Goal: Navigation & Orientation: Find specific page/section

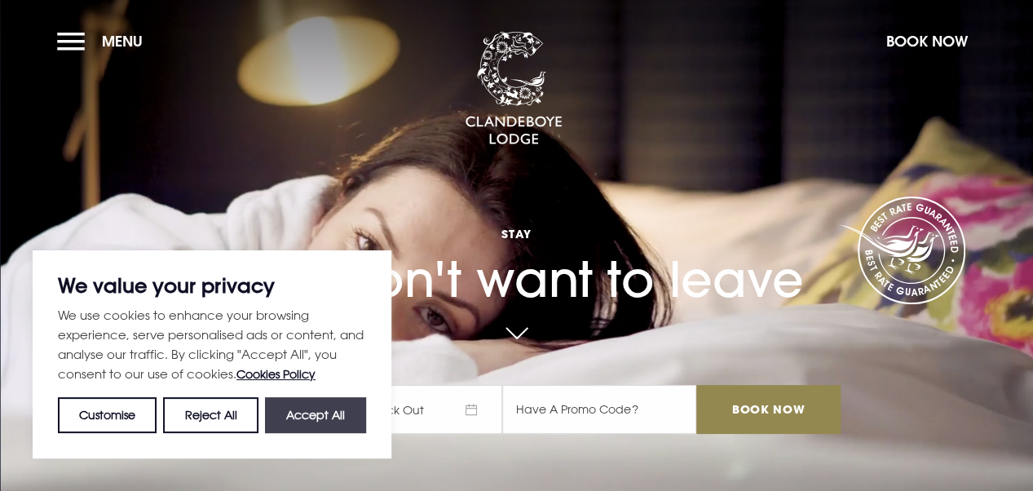
click at [311, 399] on button "Accept All" at bounding box center [315, 415] width 101 height 36
checkbox input "true"
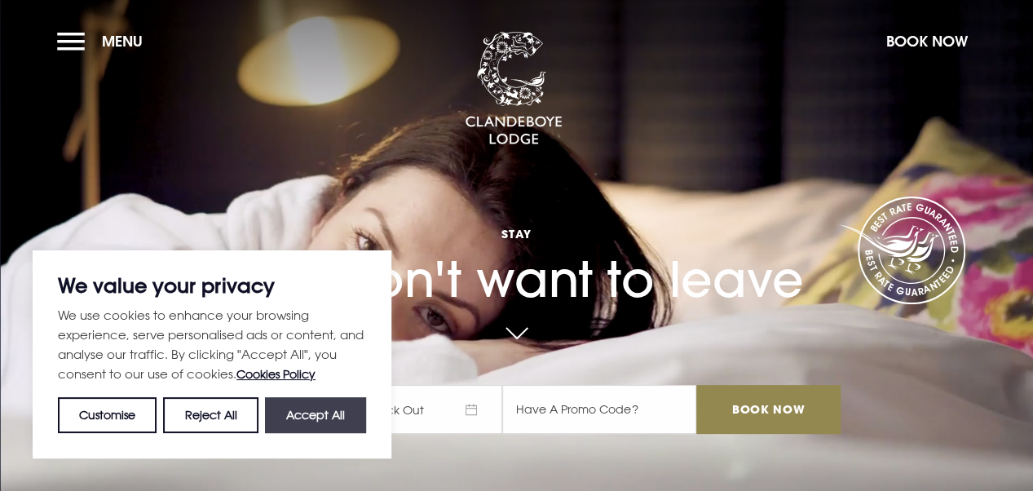
checkbox input "true"
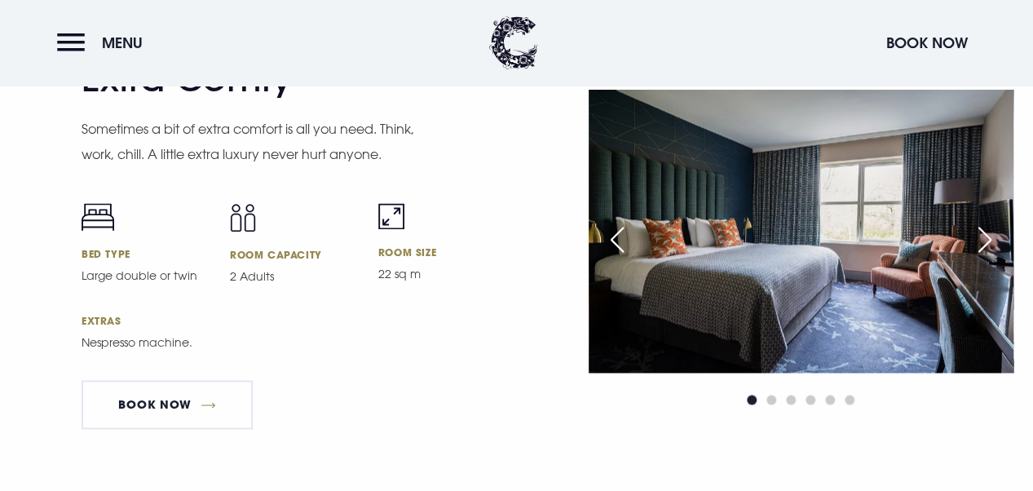
scroll to position [4253, 0]
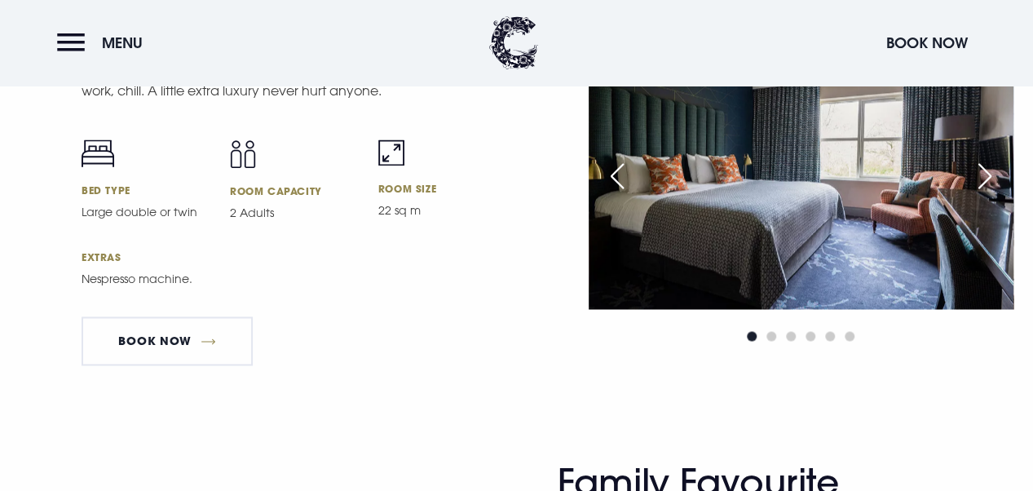
click at [976, 194] on div "Next slide" at bounding box center [984, 176] width 41 height 36
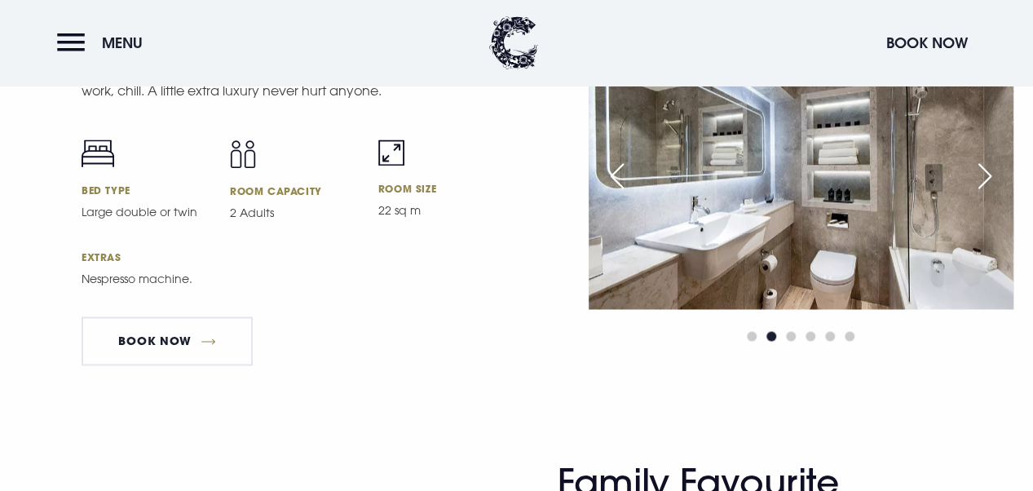
click at [976, 194] on div "Next slide" at bounding box center [984, 176] width 41 height 36
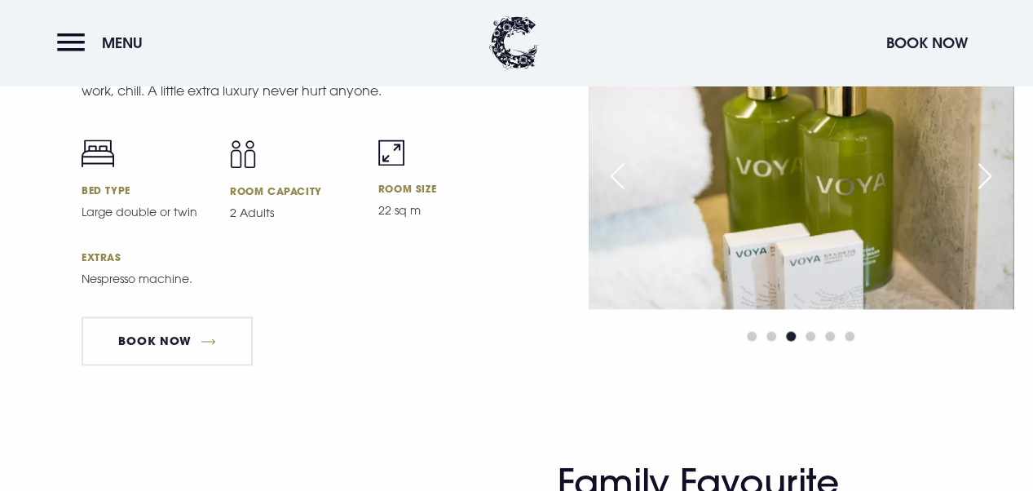
click at [976, 194] on div "Next slide" at bounding box center [984, 176] width 41 height 36
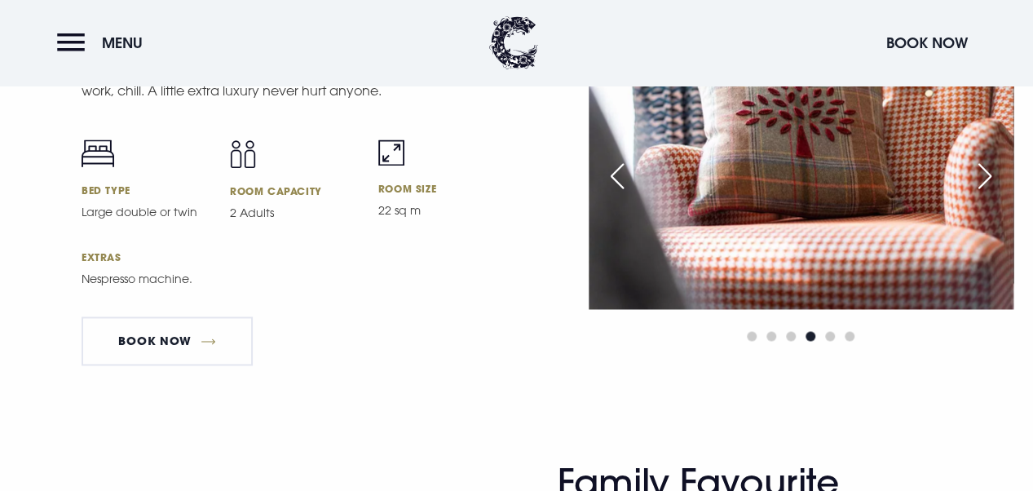
click at [976, 194] on div "Next slide" at bounding box center [984, 176] width 41 height 36
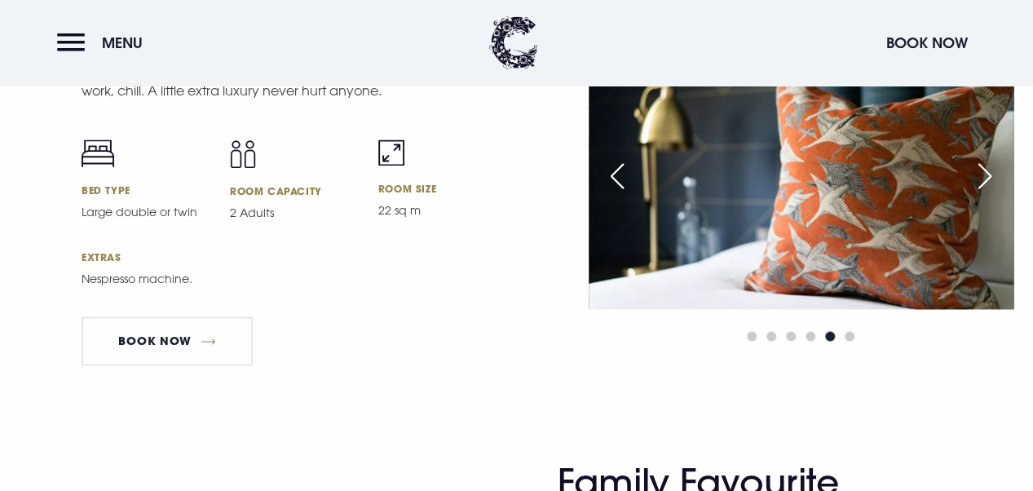
click at [976, 194] on div "Next slide" at bounding box center [984, 176] width 41 height 36
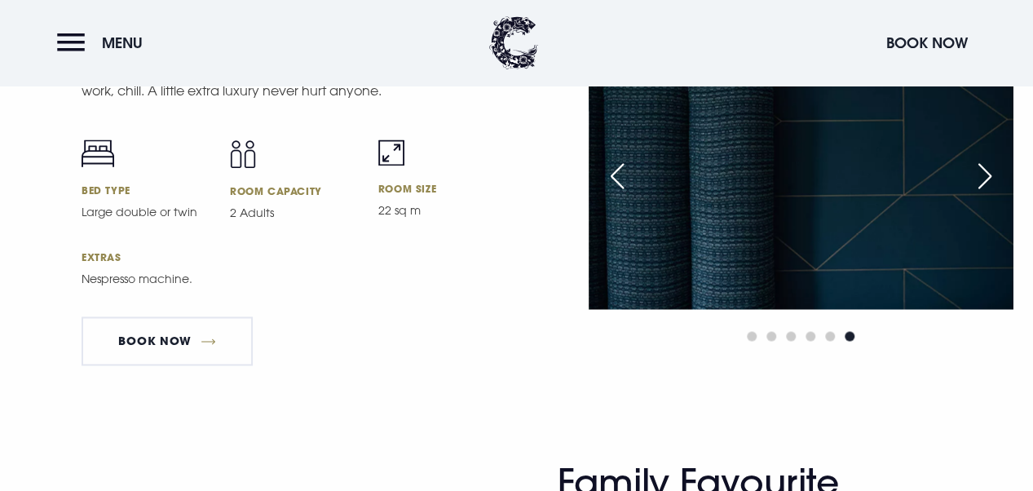
click at [976, 194] on div "Next slide" at bounding box center [984, 176] width 41 height 36
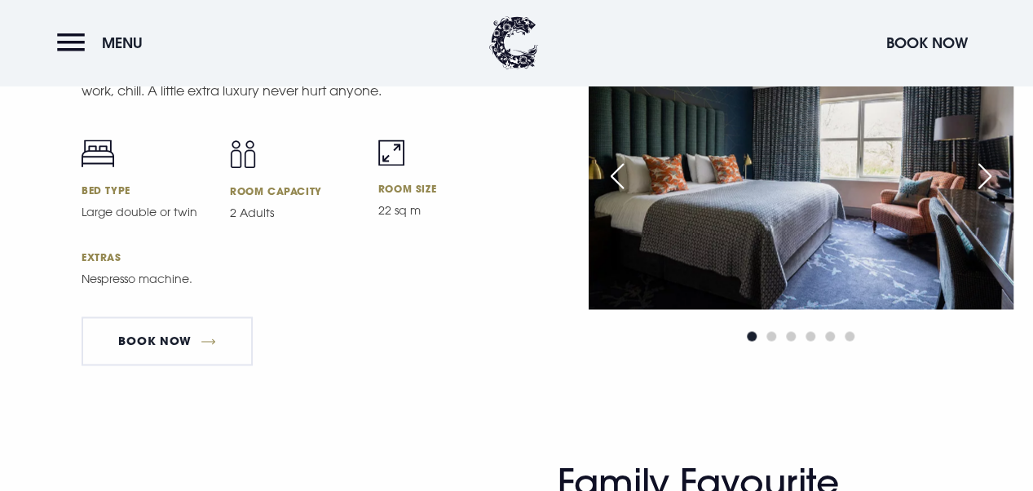
click at [976, 194] on div "Next slide" at bounding box center [984, 176] width 41 height 36
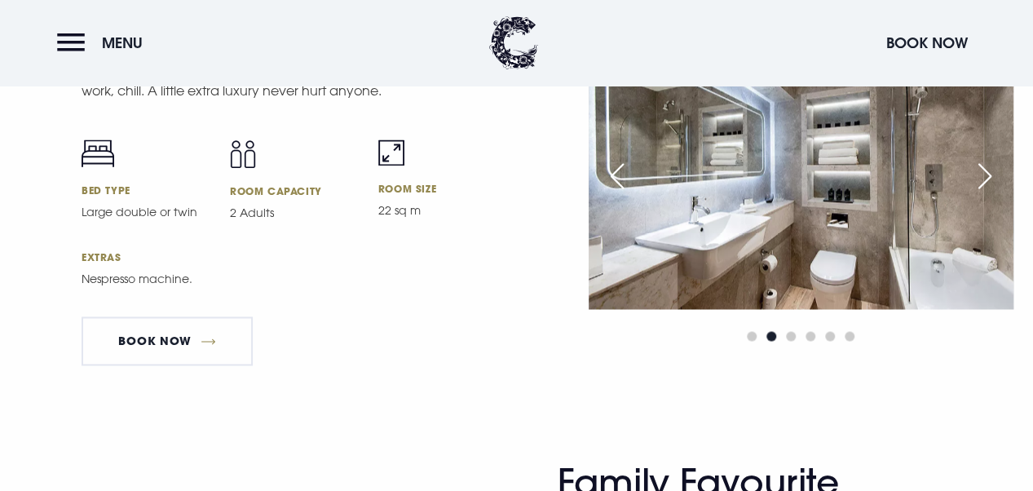
click at [976, 194] on div "Next slide" at bounding box center [984, 176] width 41 height 36
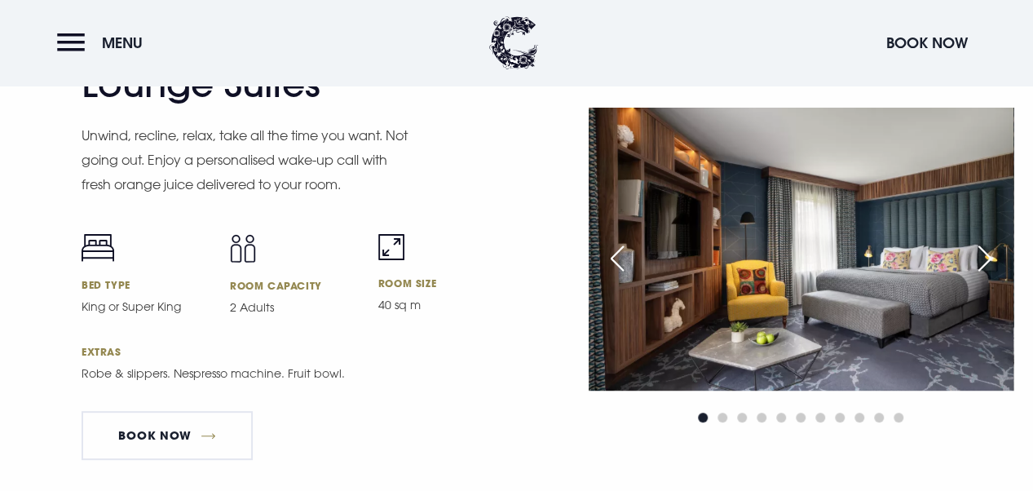
scroll to position [3192, 0]
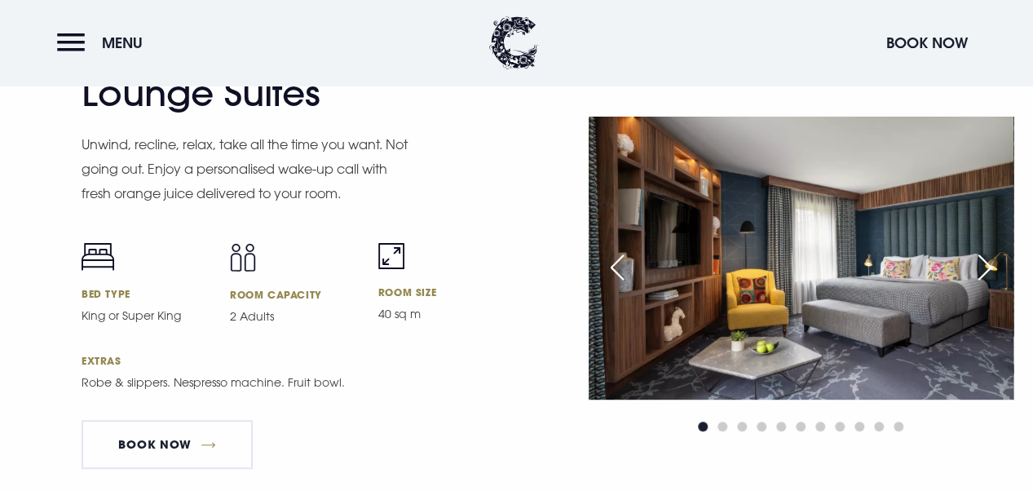
click at [978, 271] on div "Next slide" at bounding box center [984, 267] width 41 height 36
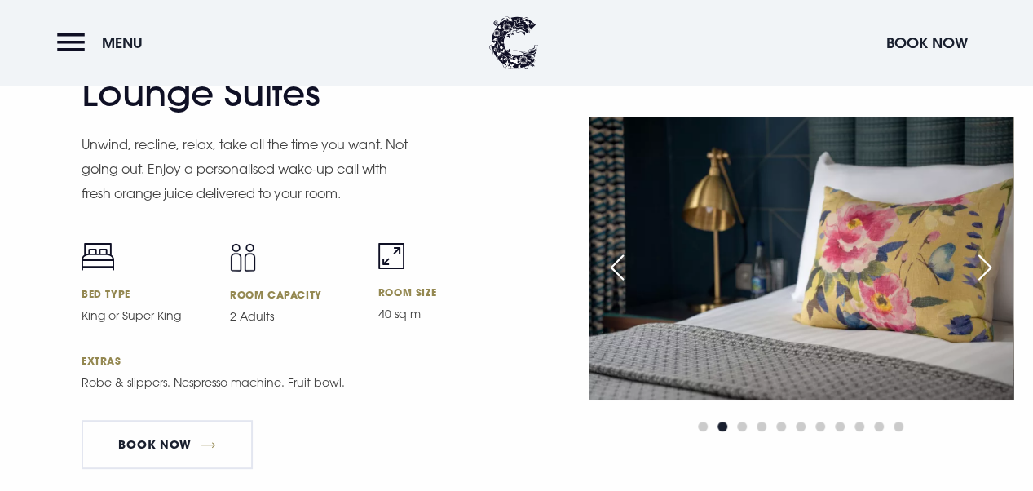
click at [978, 271] on div "Next slide" at bounding box center [984, 267] width 41 height 36
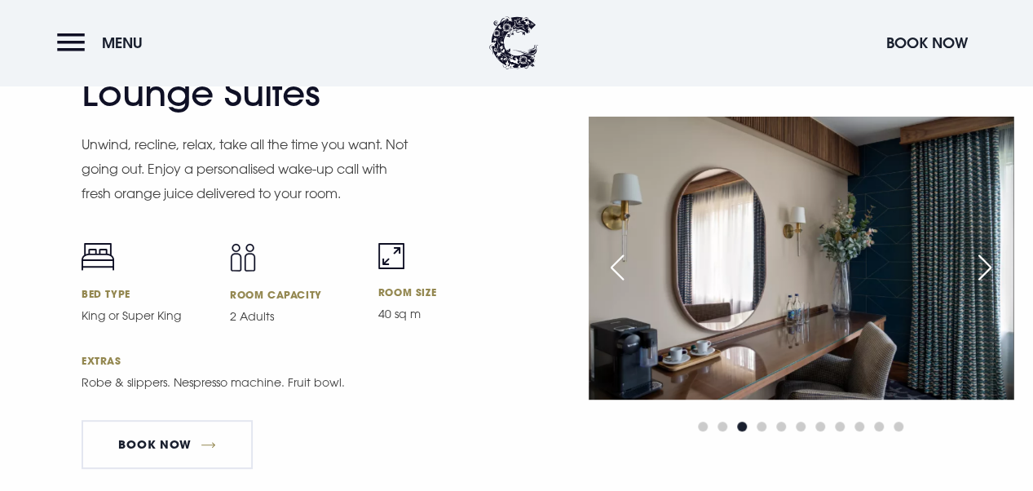
click at [978, 271] on div "Next slide" at bounding box center [984, 267] width 41 height 36
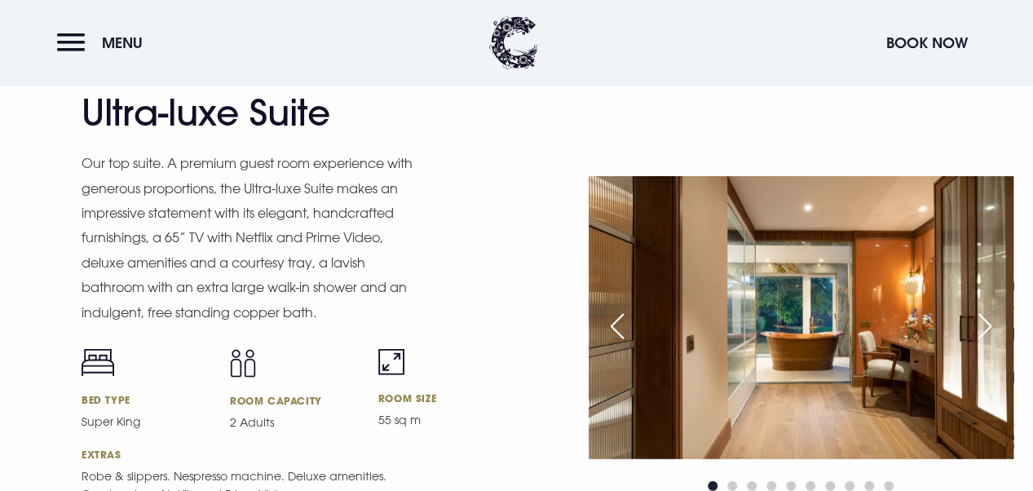
scroll to position [1995, 0]
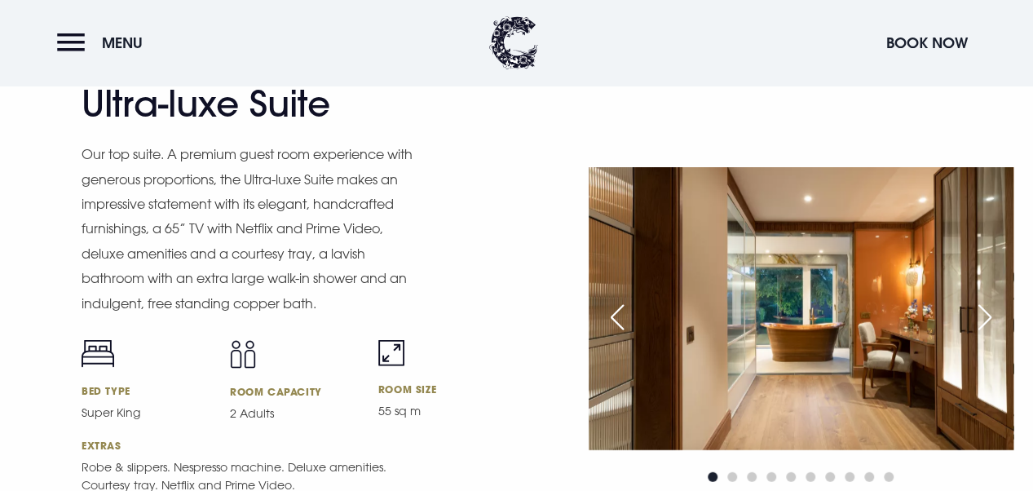
click at [979, 323] on div "Next slide" at bounding box center [984, 317] width 41 height 36
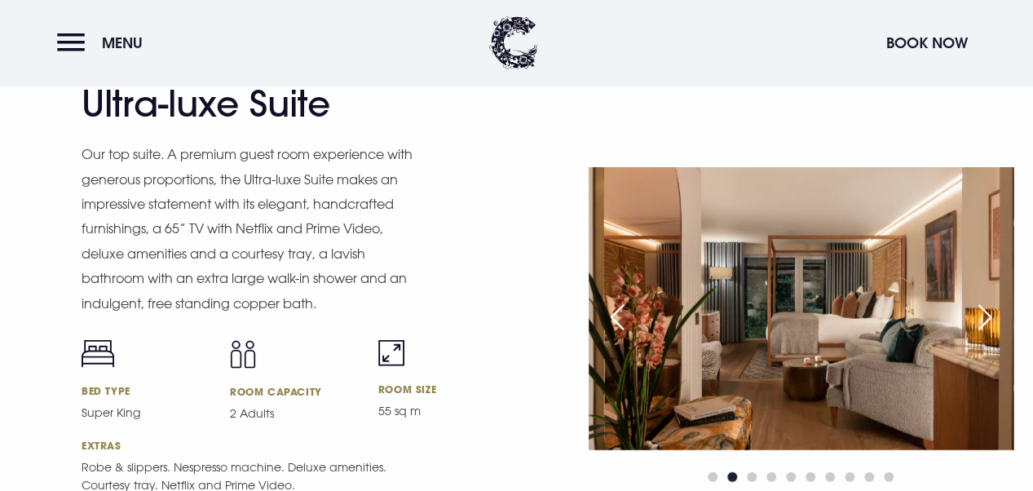
click at [979, 323] on div "Next slide" at bounding box center [984, 317] width 41 height 36
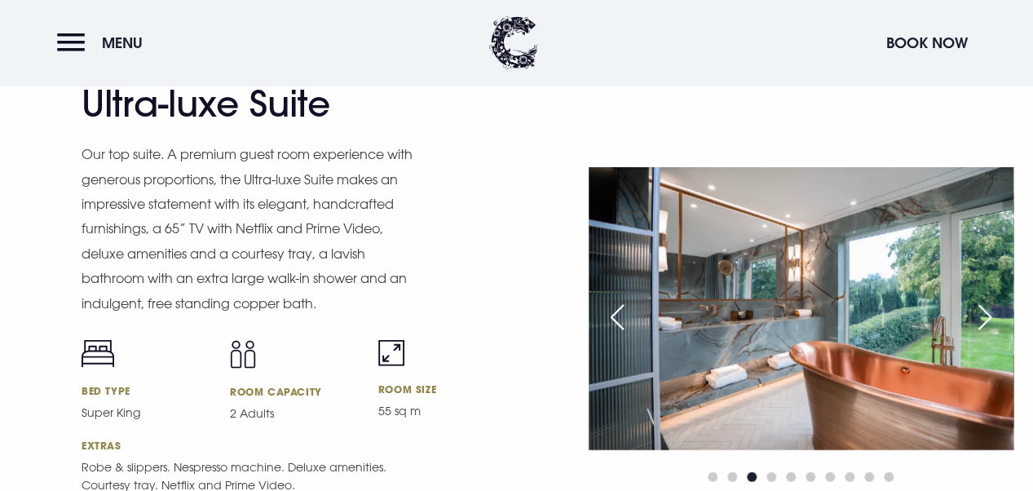
click at [979, 323] on div "Next slide" at bounding box center [984, 317] width 41 height 36
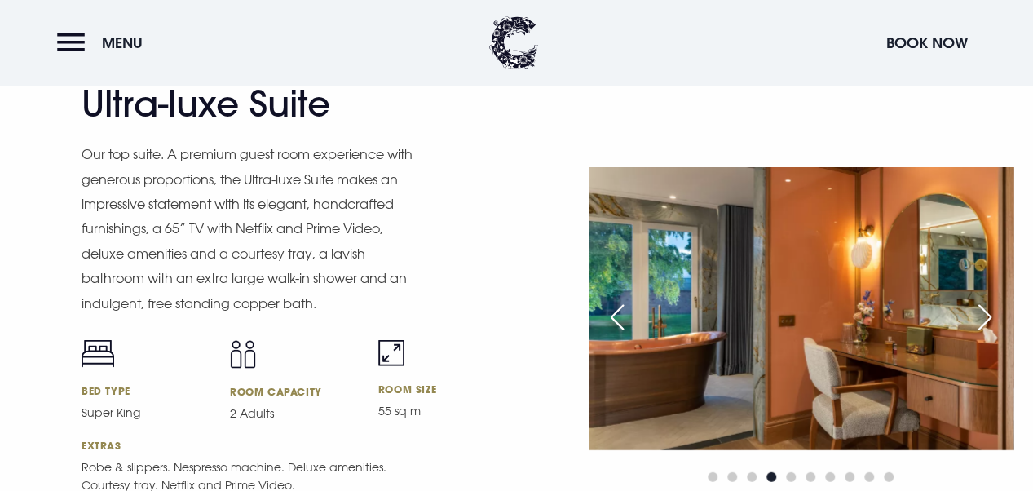
click at [979, 323] on div "Next slide" at bounding box center [984, 317] width 41 height 36
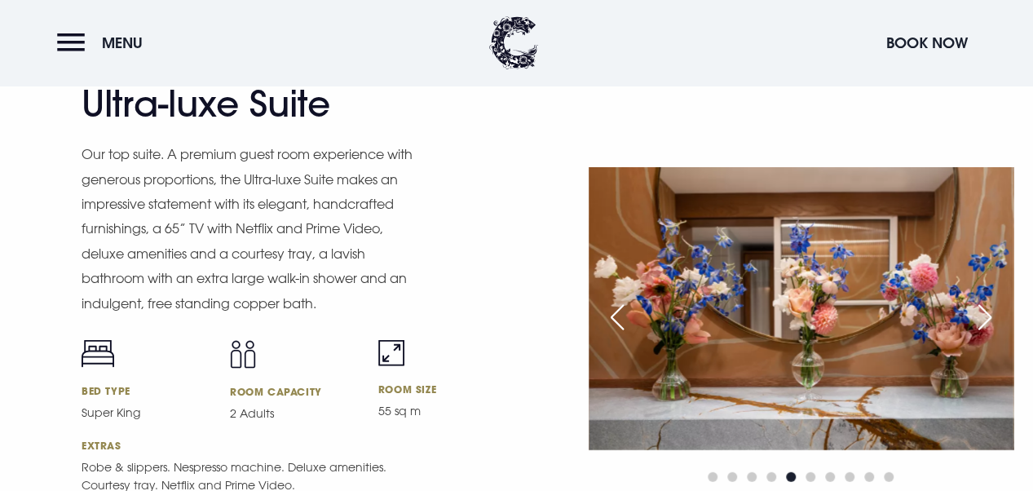
click at [979, 323] on div "Next slide" at bounding box center [984, 317] width 41 height 36
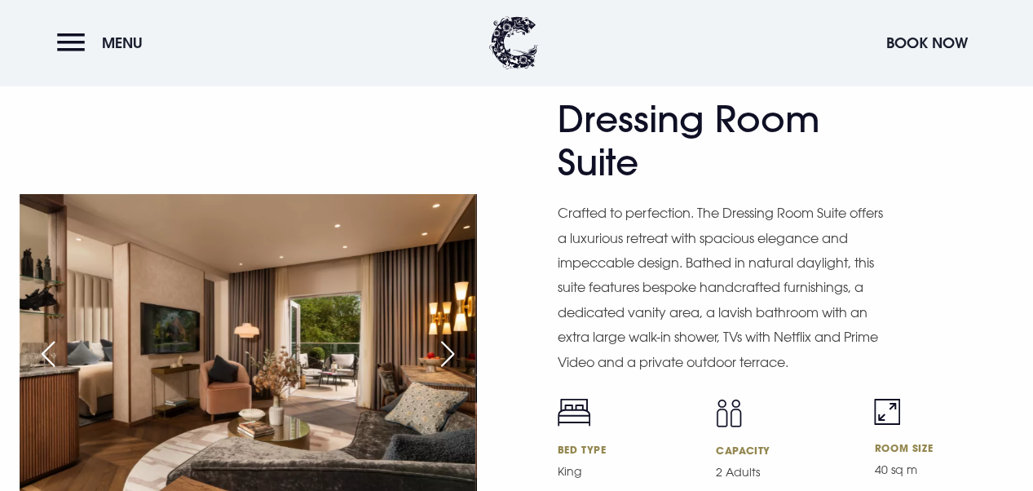
scroll to position [2592, 0]
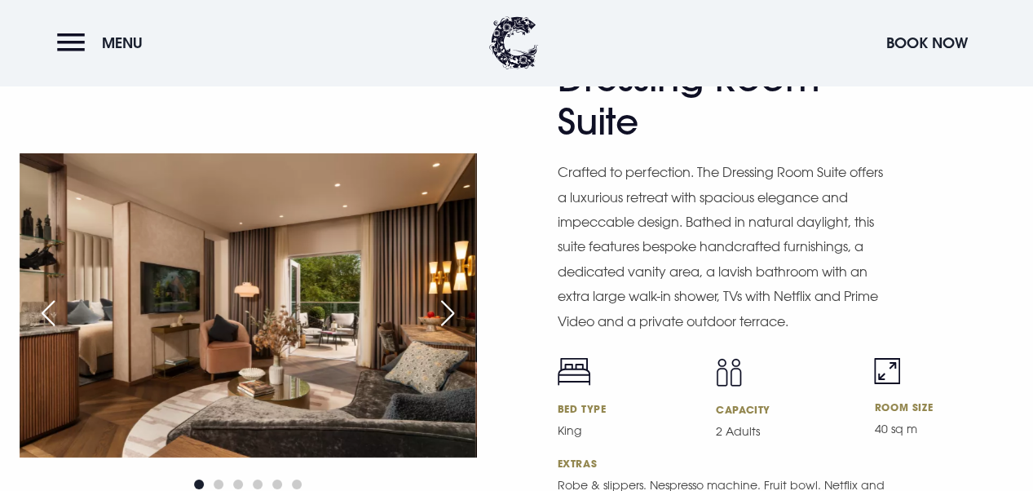
click at [447, 308] on div "Next slide" at bounding box center [447, 313] width 41 height 36
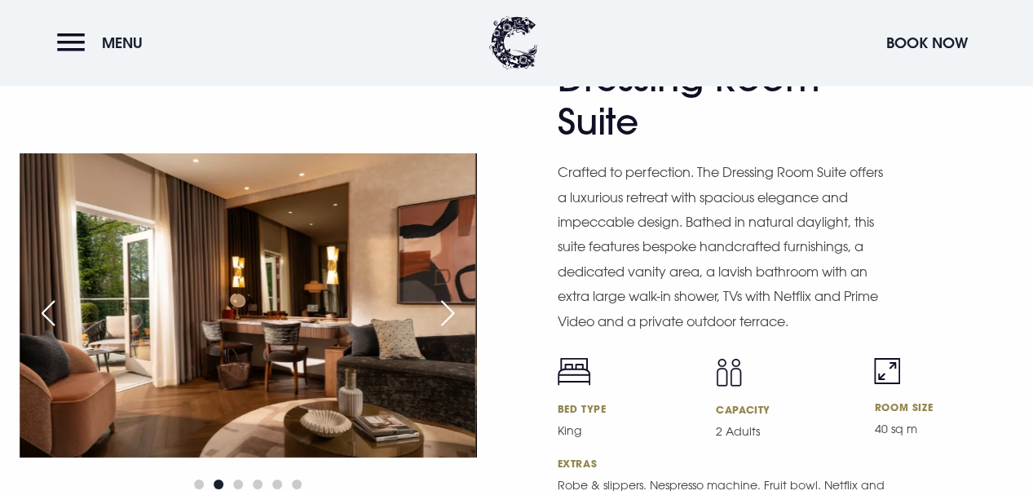
click at [447, 308] on div "Next slide" at bounding box center [447, 313] width 41 height 36
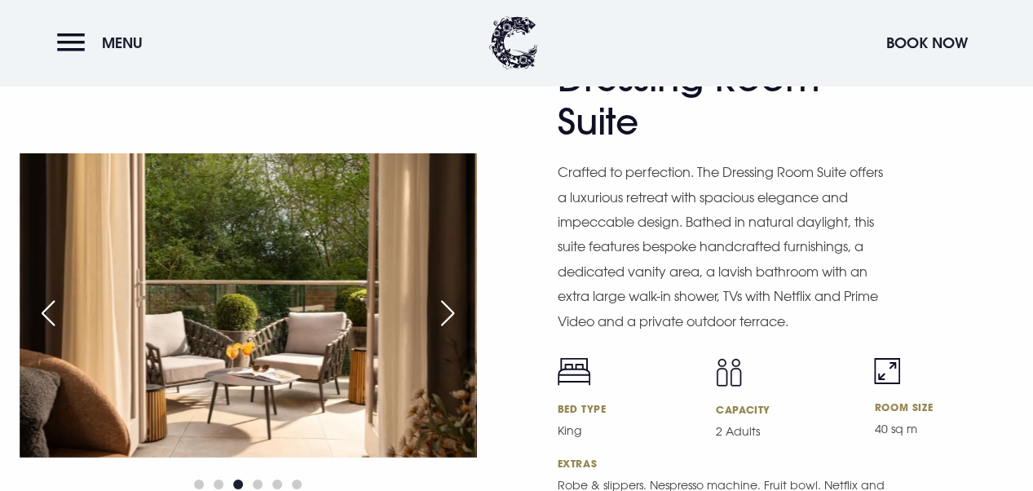
click at [447, 308] on div "Next slide" at bounding box center [447, 313] width 41 height 36
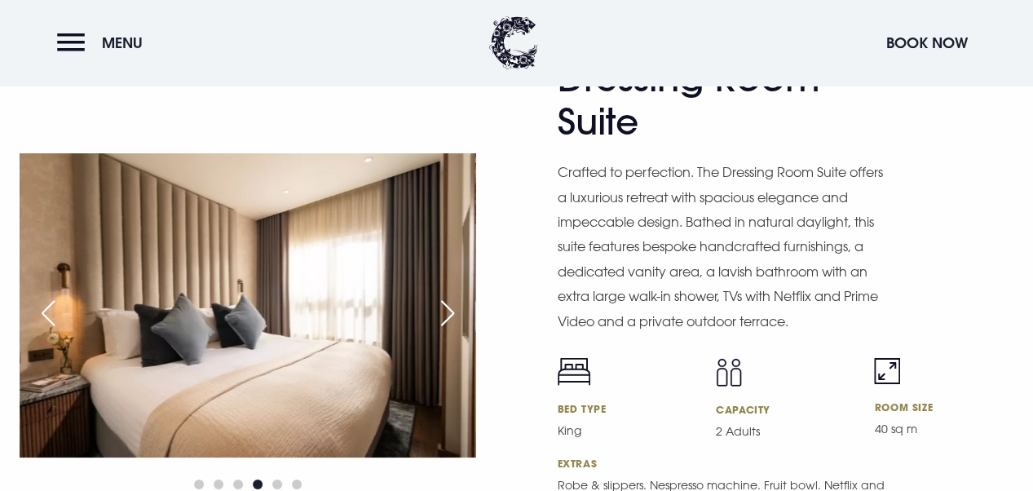
click at [447, 308] on div "Next slide" at bounding box center [447, 313] width 41 height 36
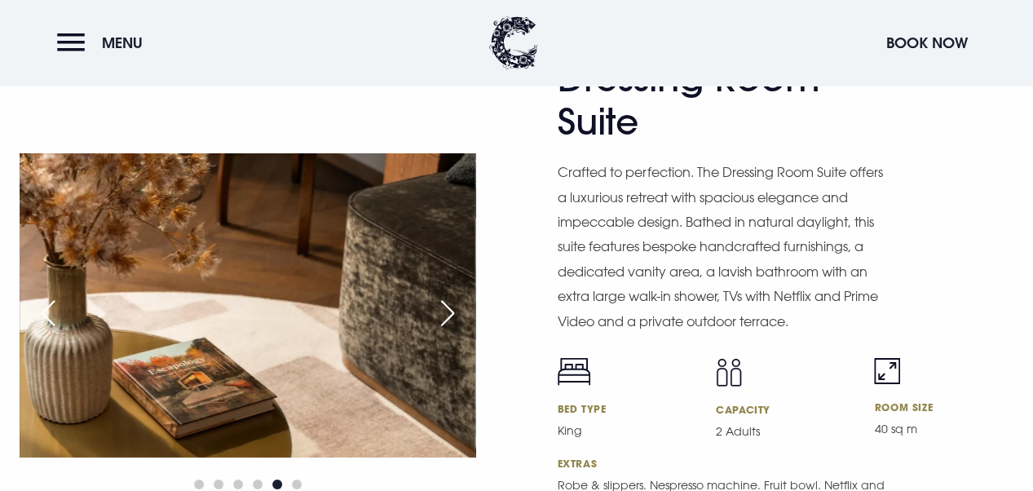
click at [447, 308] on div "Next slide" at bounding box center [447, 313] width 41 height 36
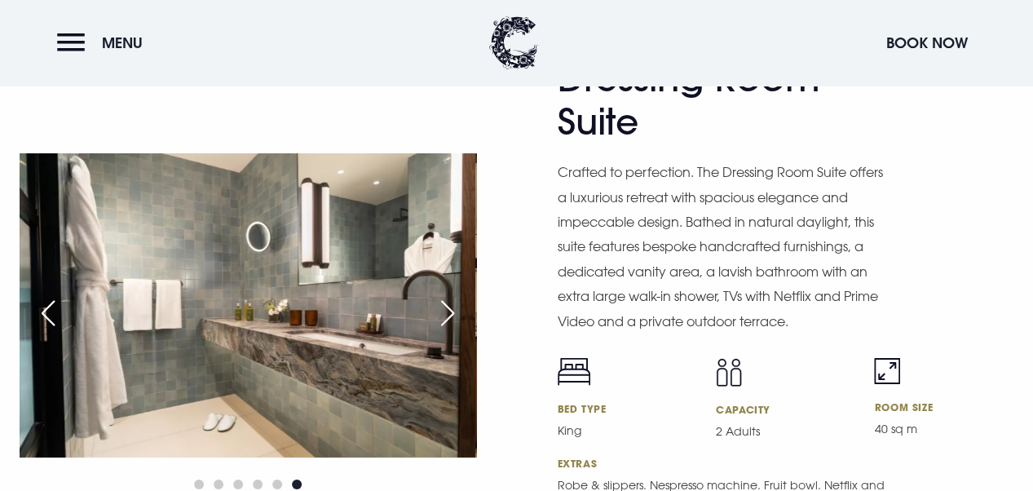
click at [447, 308] on div "Next slide" at bounding box center [447, 313] width 41 height 36
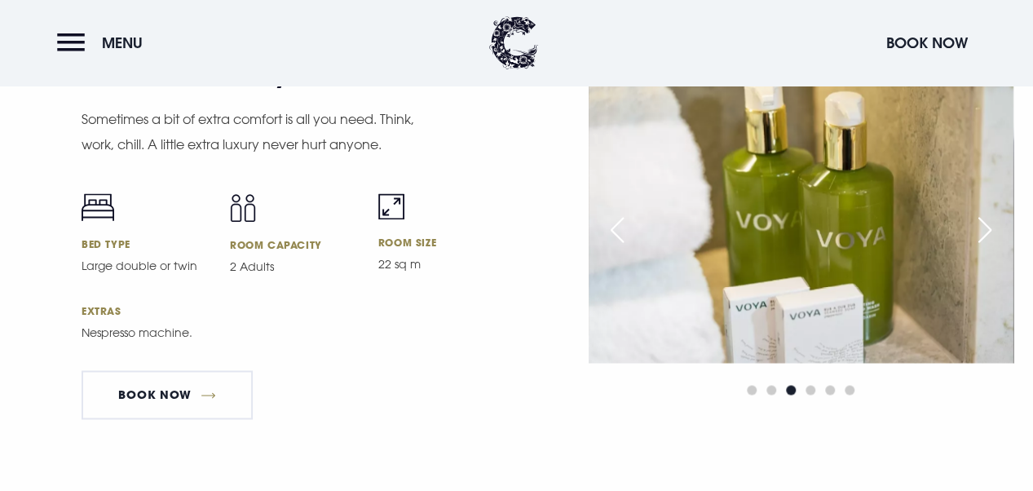
scroll to position [4190, 0]
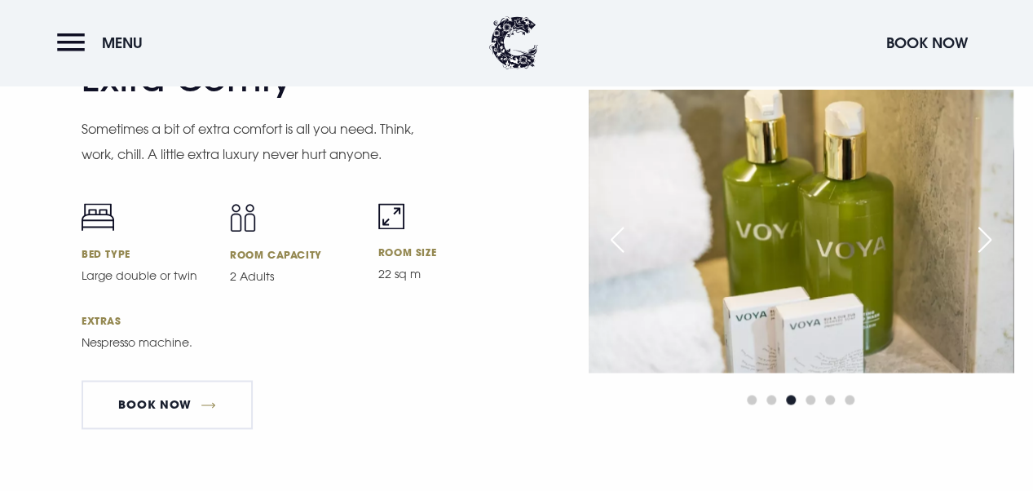
click at [717, 340] on img at bounding box center [801, 231] width 425 height 283
click at [975, 257] on div "Next slide" at bounding box center [984, 240] width 41 height 36
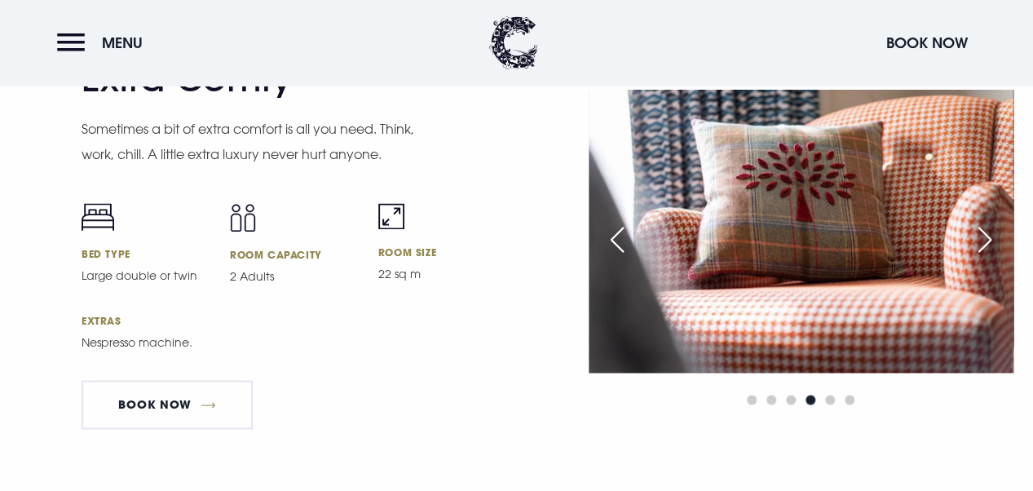
click at [975, 257] on div "Next slide" at bounding box center [984, 240] width 41 height 36
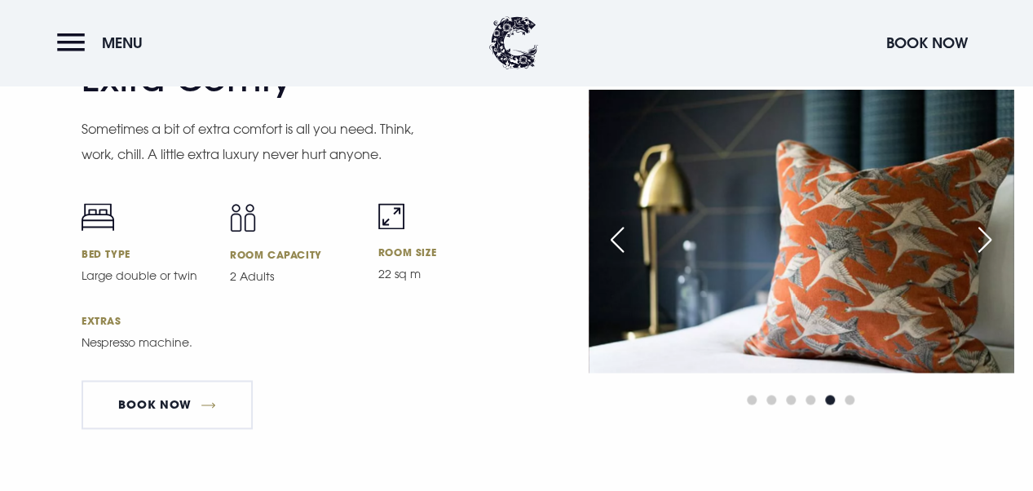
click at [975, 257] on div "Next slide" at bounding box center [984, 240] width 41 height 36
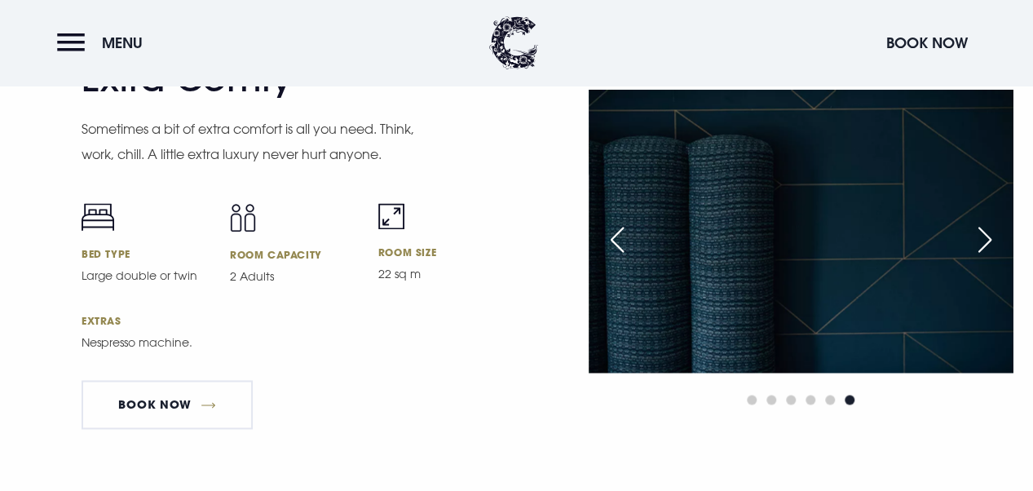
click at [975, 257] on div "Next slide" at bounding box center [984, 240] width 41 height 36
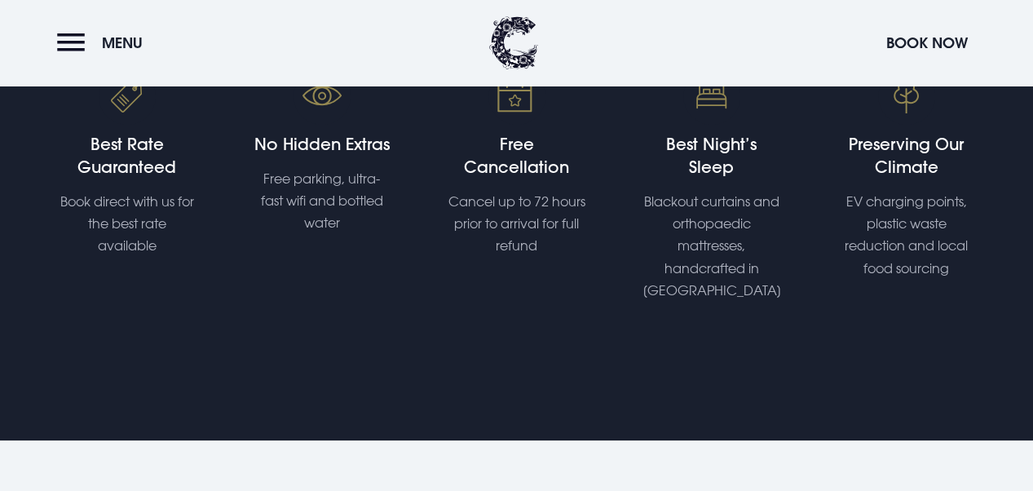
scroll to position [0, 0]
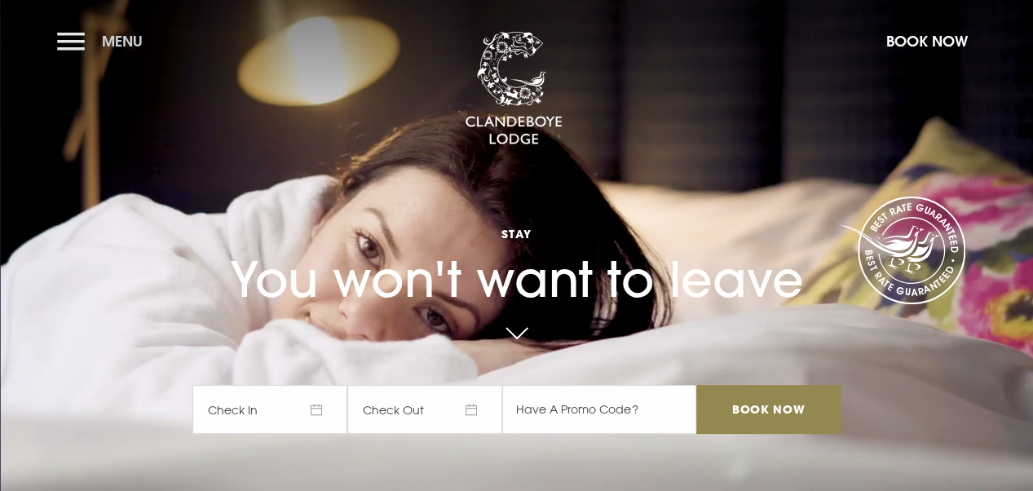
click at [74, 42] on button "Menu" at bounding box center [104, 41] width 94 height 35
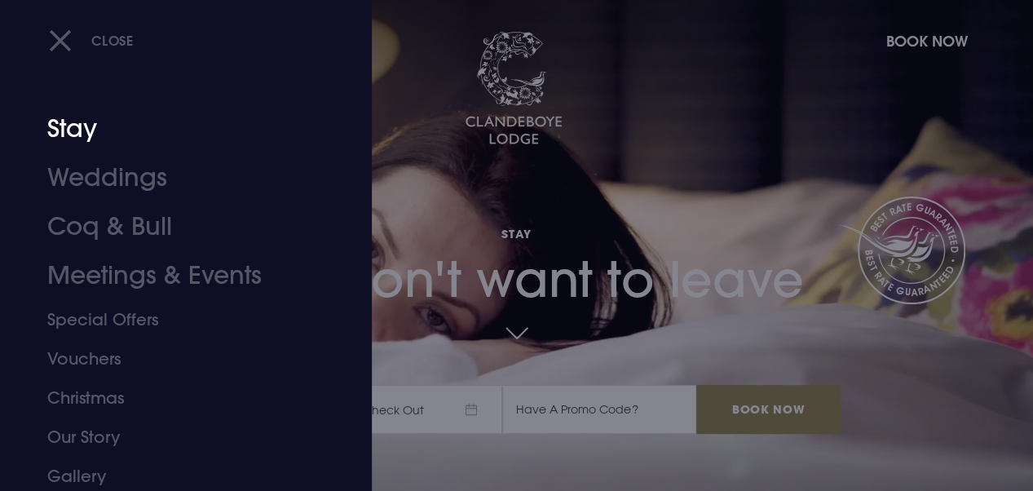
click at [73, 125] on link "Stay" at bounding box center [174, 128] width 255 height 49
